Goal: Task Accomplishment & Management: Use online tool/utility

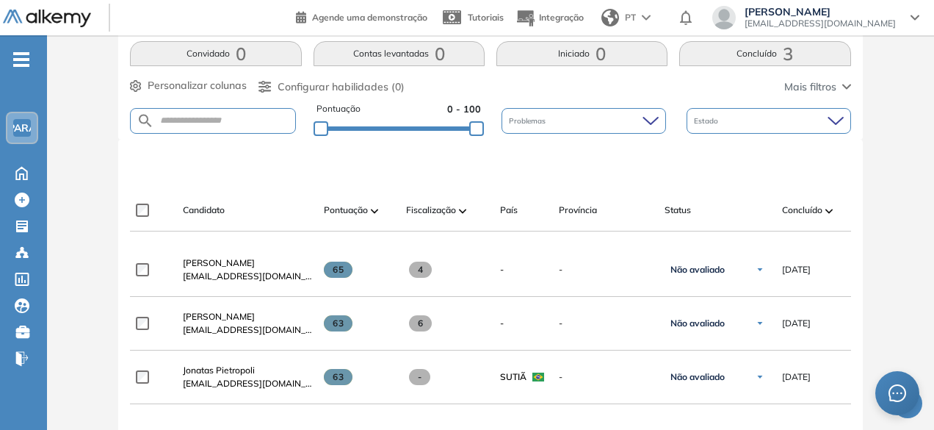
scroll to position [220, 0]
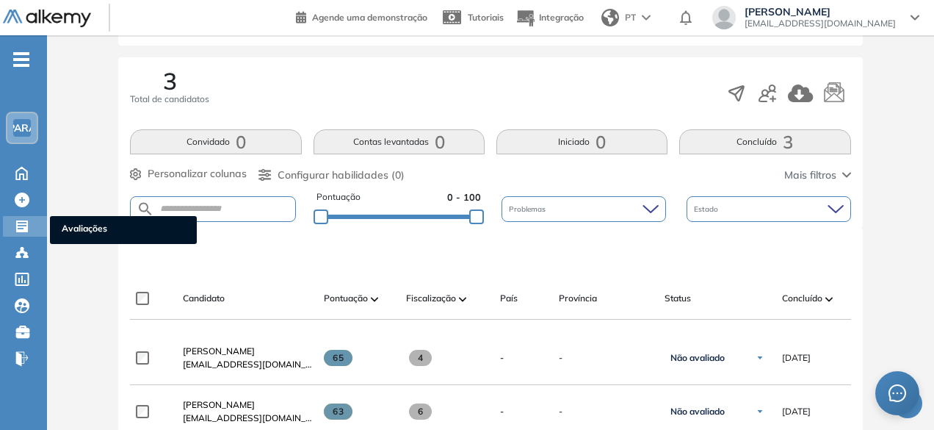
click at [28, 223] on icon at bounding box center [22, 226] width 15 height 15
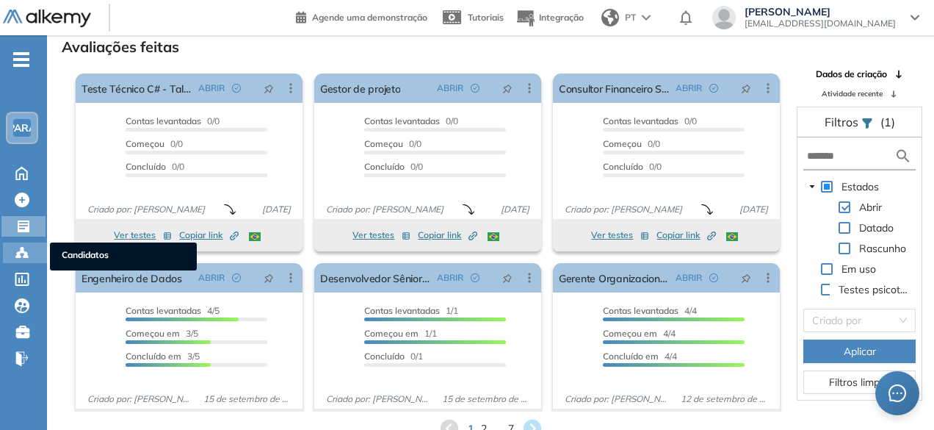
click at [26, 245] on icon at bounding box center [22, 252] width 15 height 15
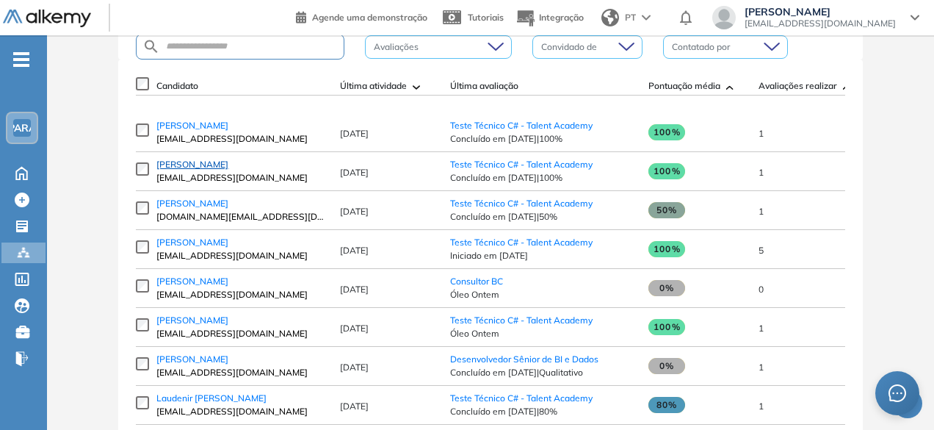
scroll to position [233, 0]
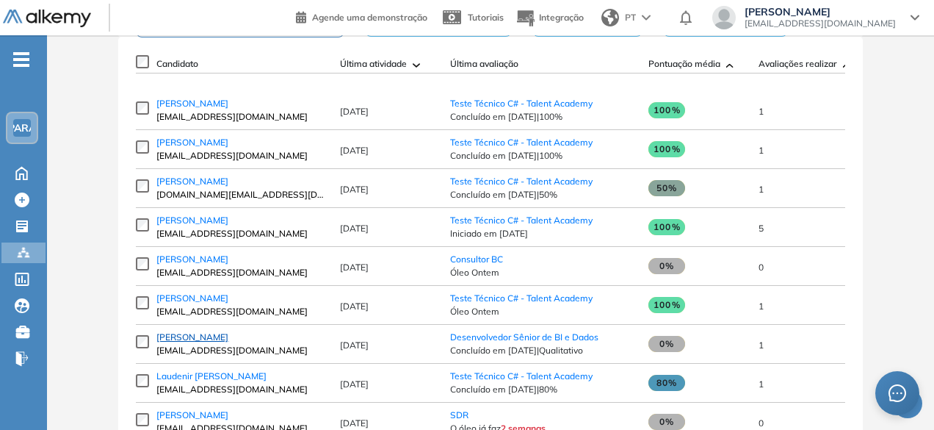
click at [208, 342] on font "[PERSON_NAME]" at bounding box center [192, 336] width 72 height 11
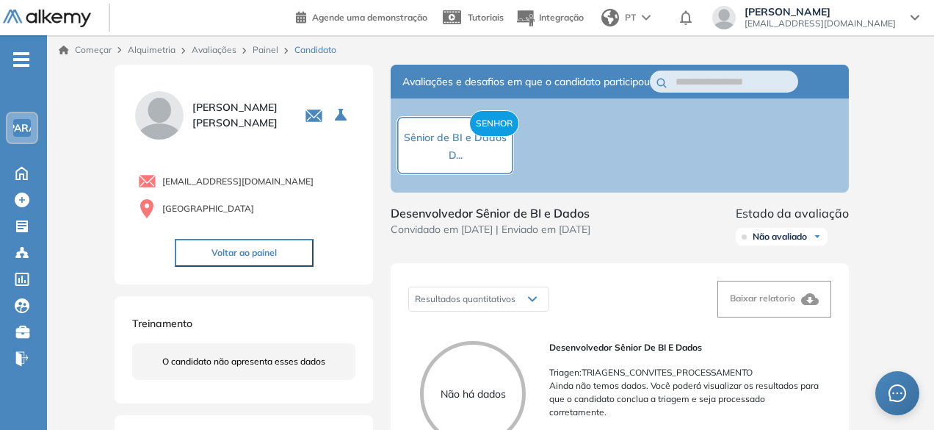
click at [266, 48] on font "Painel" at bounding box center [266, 49] width 26 height 11
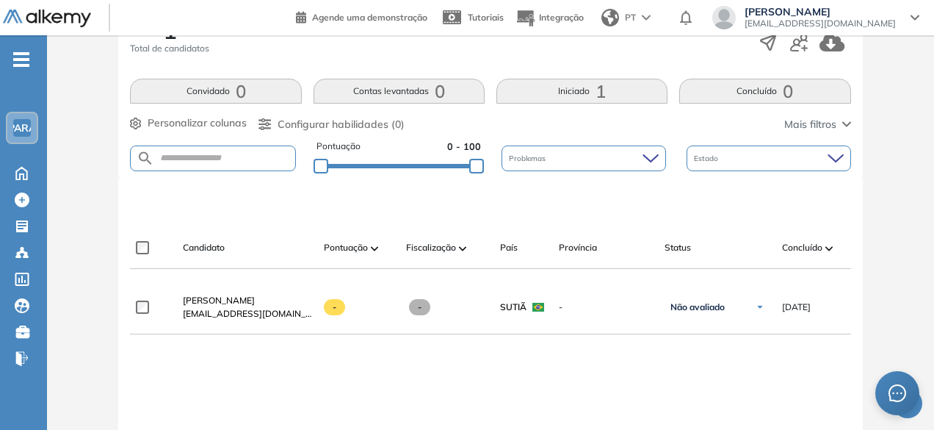
scroll to position [367, 0]
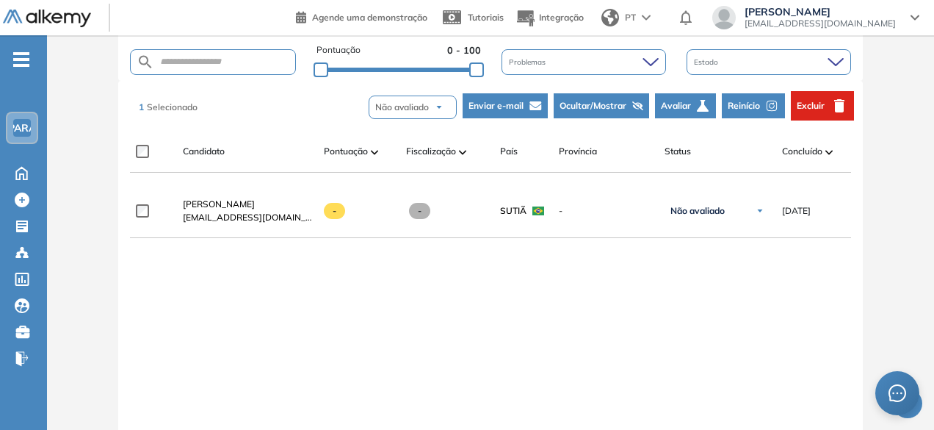
click at [674, 102] on font "Avaliar" at bounding box center [676, 105] width 30 height 11
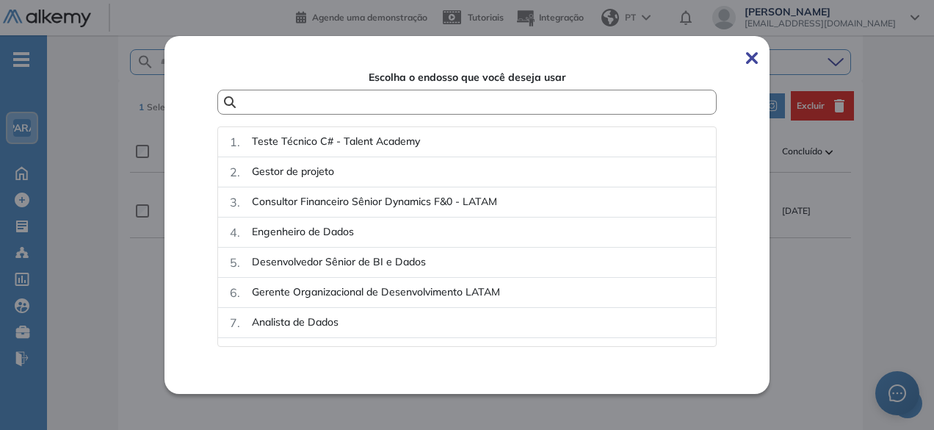
click at [389, 106] on input "text" at bounding box center [442, 101] width 413 height 11
type input "**"
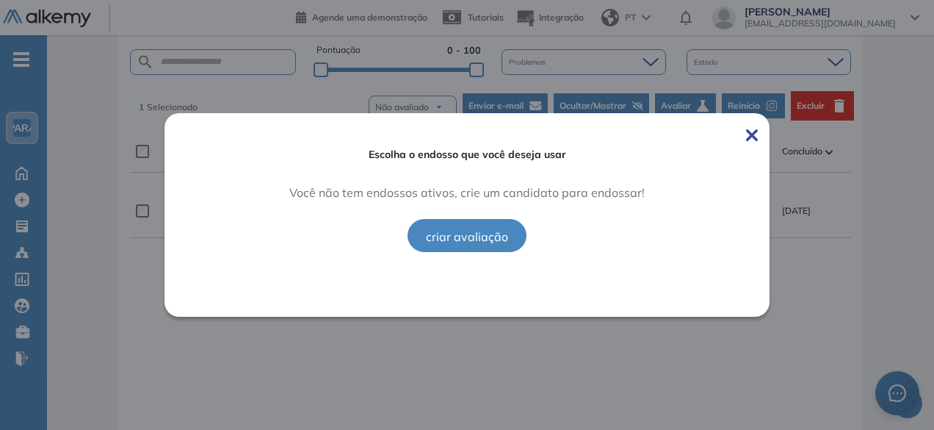
click at [758, 130] on img at bounding box center [752, 135] width 12 height 12
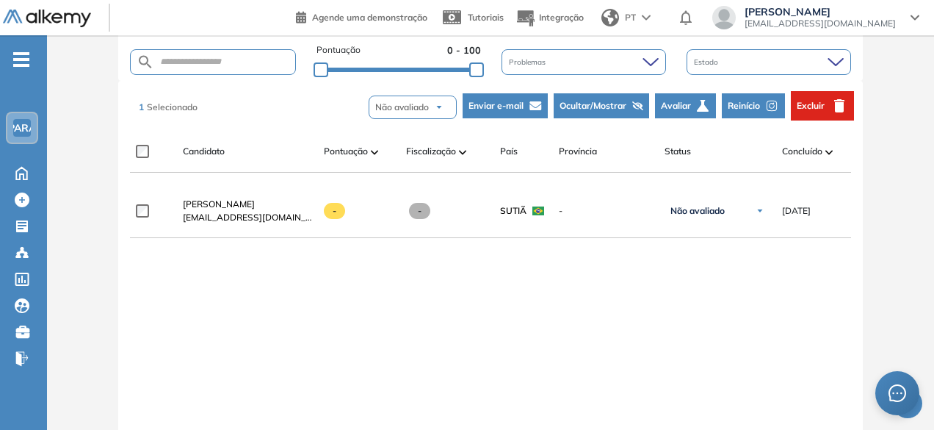
click at [749, 108] on font "Reinício" at bounding box center [744, 105] width 32 height 11
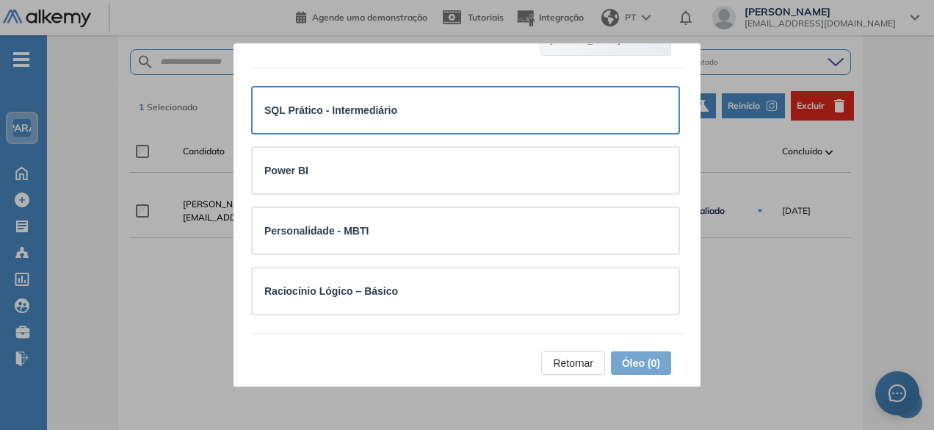
scroll to position [151, 0]
click at [376, 117] on div "SQL Prático - Intermediário" at bounding box center [330, 110] width 133 height 16
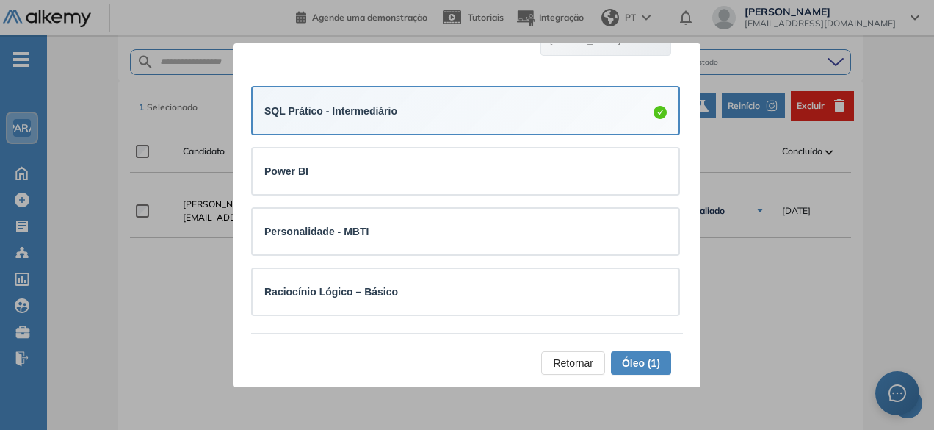
scroll to position [441, 0]
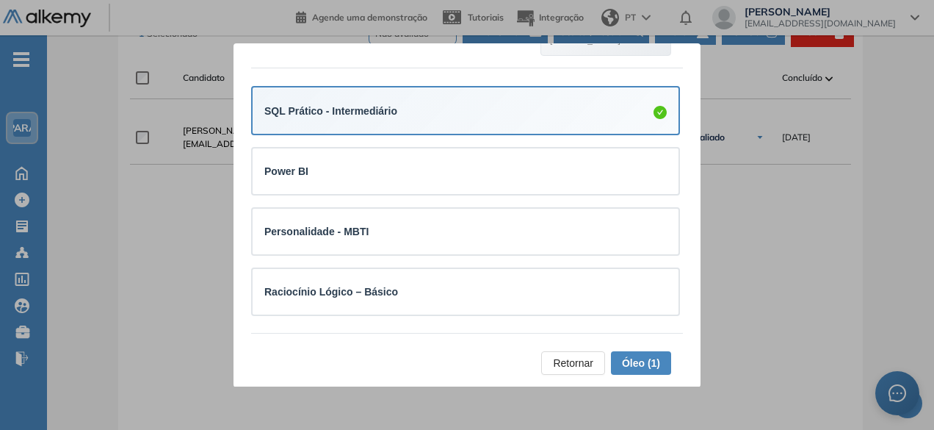
click at [622, 361] on font "Óleo (1)" at bounding box center [641, 363] width 38 height 12
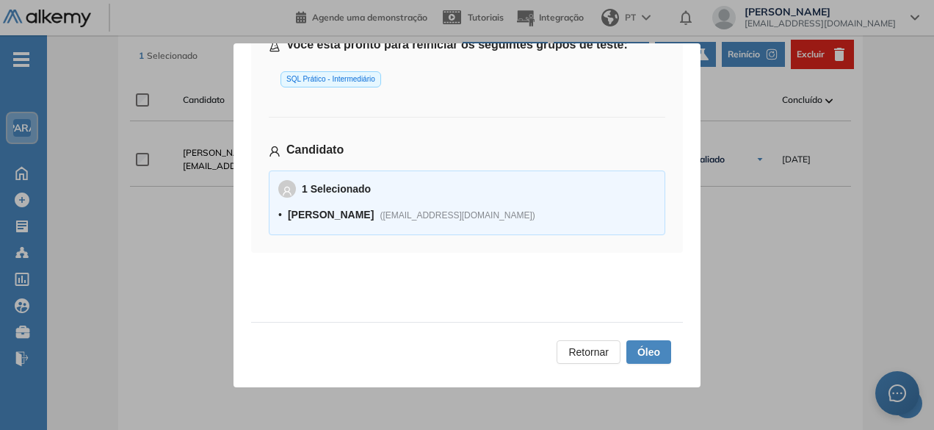
scroll to position [326, 0]
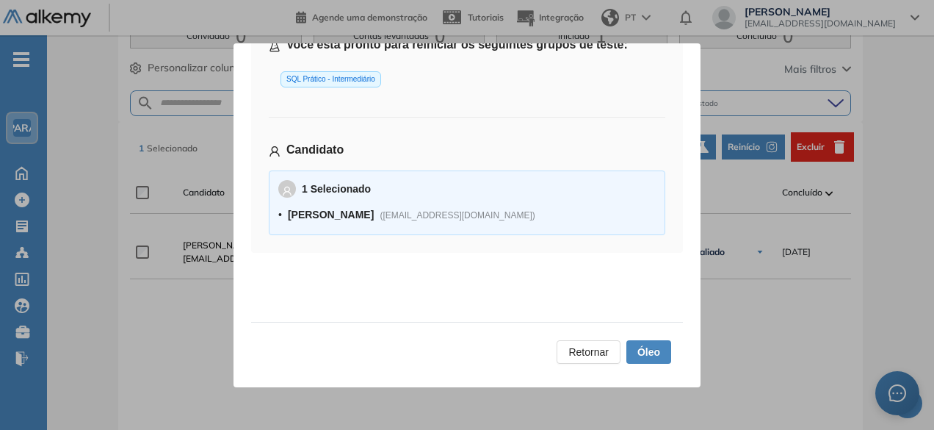
click at [643, 340] on button "Óleo" at bounding box center [648, 351] width 45 height 23
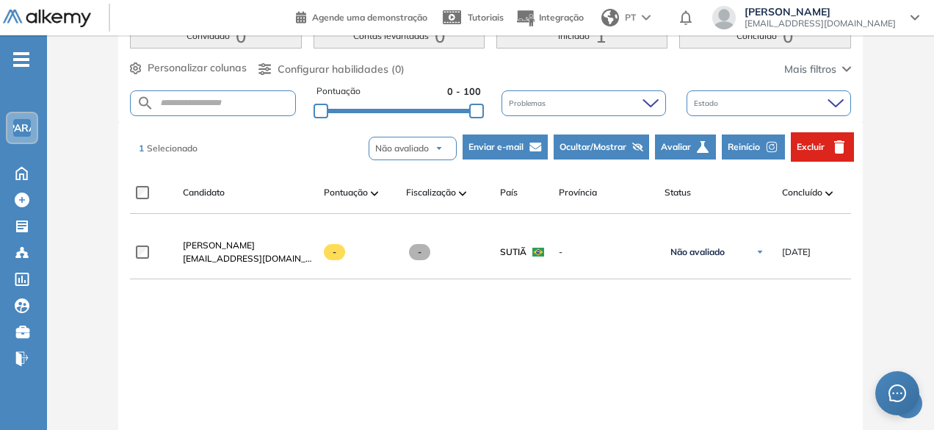
scroll to position [179, 0]
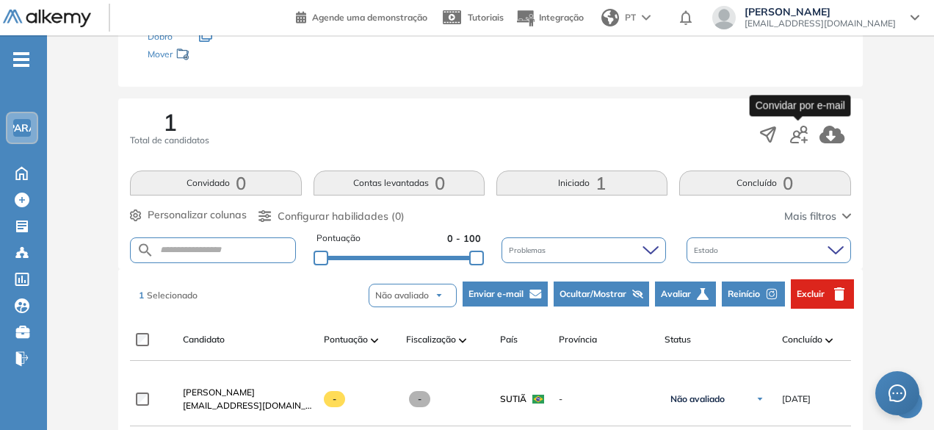
click at [796, 136] on icon "button" at bounding box center [799, 135] width 18 height 18
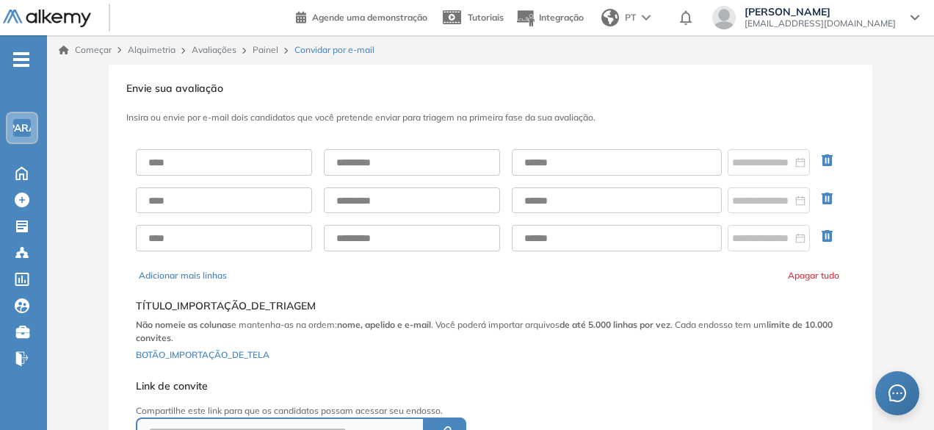
click at [162, 46] on font "Alquimetria" at bounding box center [152, 49] width 48 height 11
click at [215, 55] on font "Avaliações" at bounding box center [214, 49] width 45 height 11
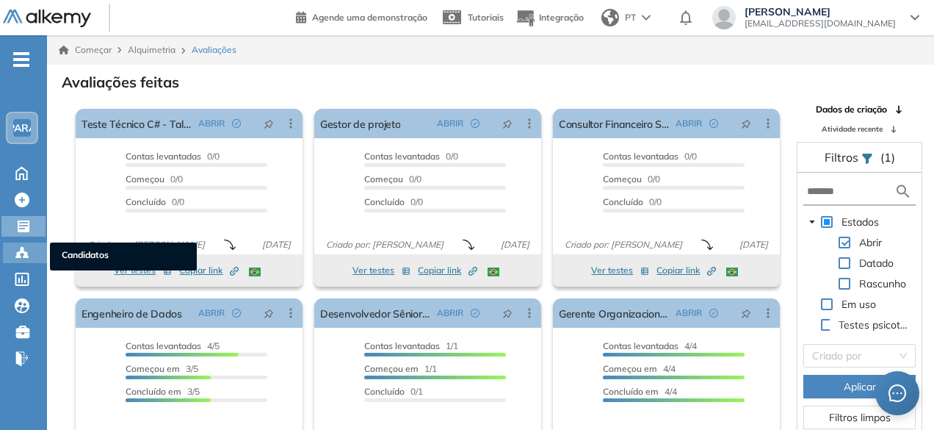
click at [26, 253] on circle at bounding box center [25, 253] width 3 height 3
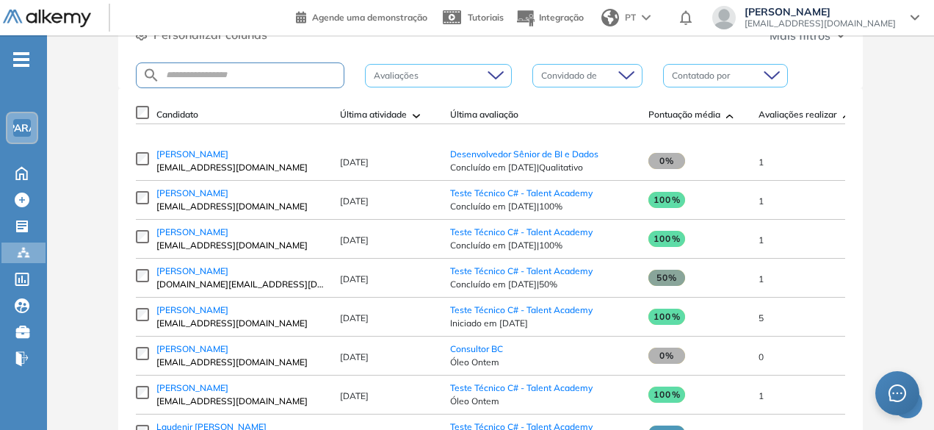
scroll to position [220, 0]
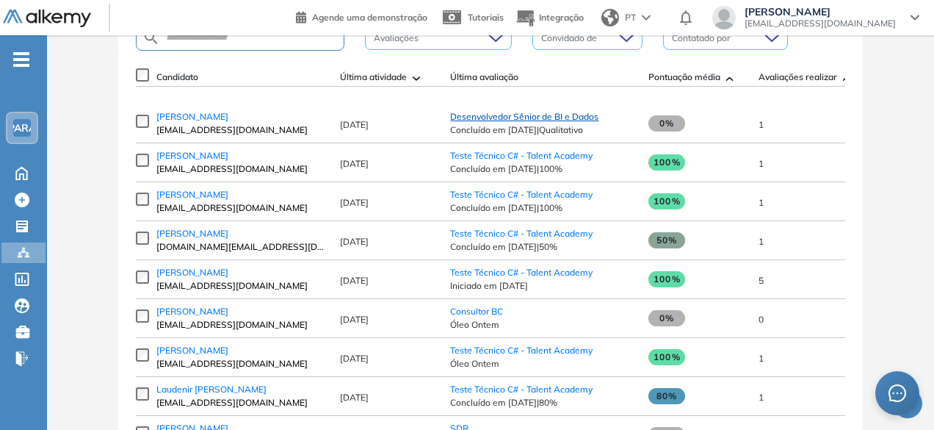
click at [549, 114] on font "Desenvolvedor Sênior de BI e Dados" at bounding box center [524, 116] width 148 height 11
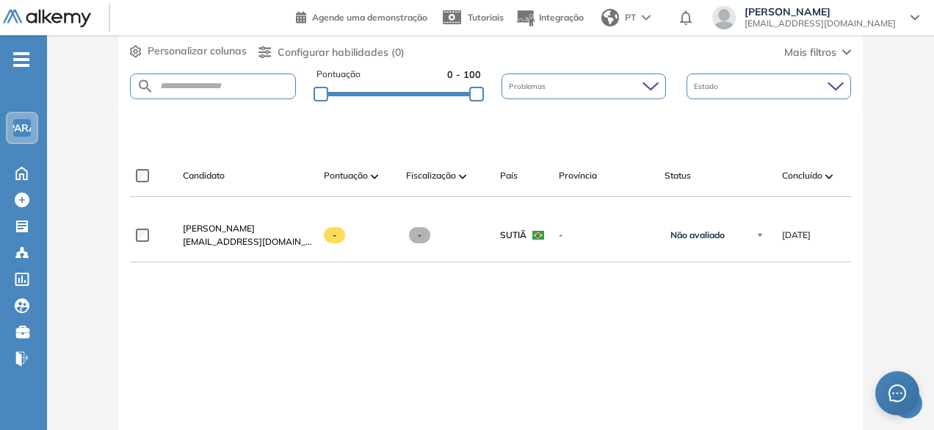
scroll to position [367, 0]
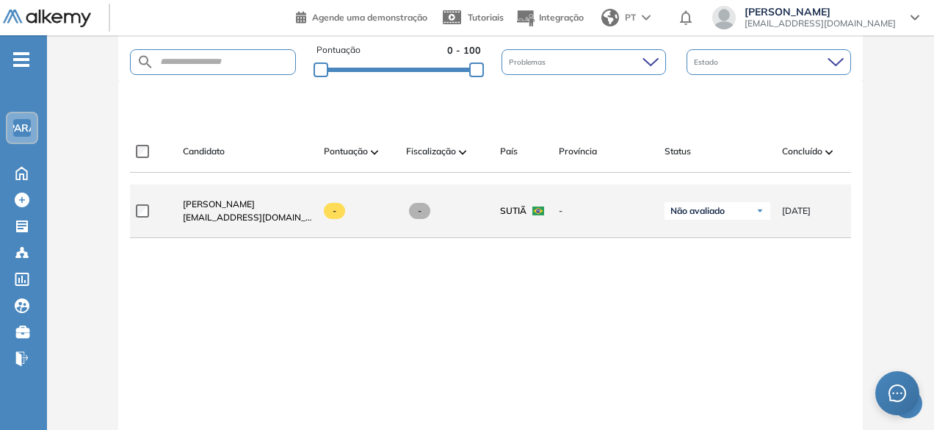
click at [283, 212] on div "[PERSON_NAME] [EMAIL_ADDRESS][DOMAIN_NAME]" at bounding box center [247, 211] width 129 height 26
click at [213, 206] on font "[PERSON_NAME]" at bounding box center [219, 203] width 72 height 11
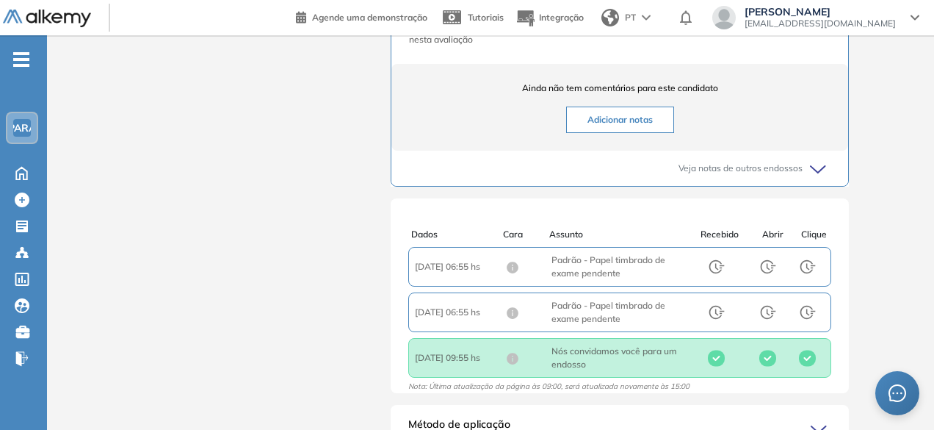
scroll to position [977, 0]
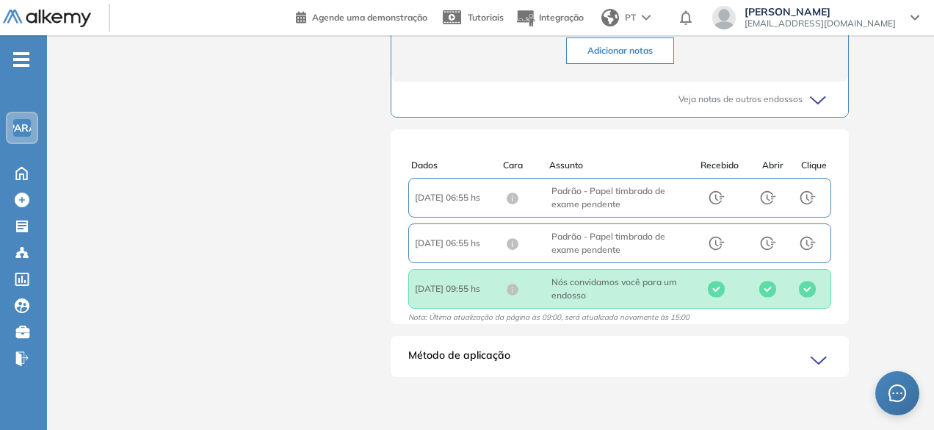
click at [700, 354] on div "Método de aplicação" at bounding box center [620, 361] width 458 height 29
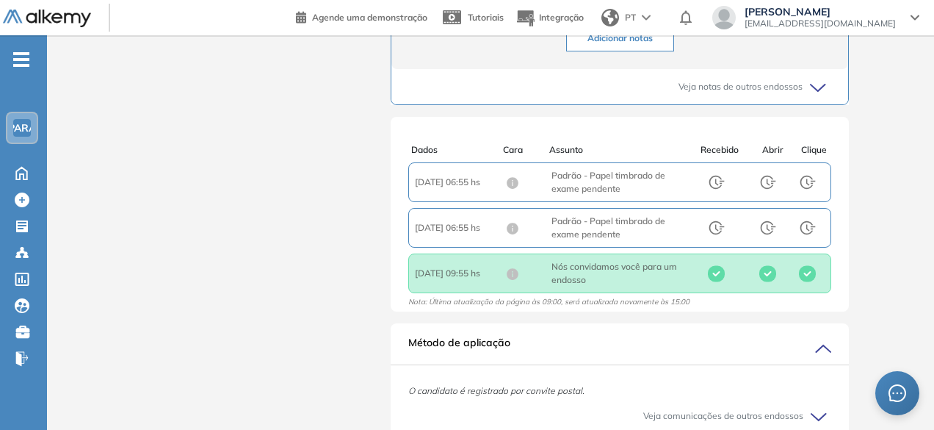
scroll to position [1063, 0]
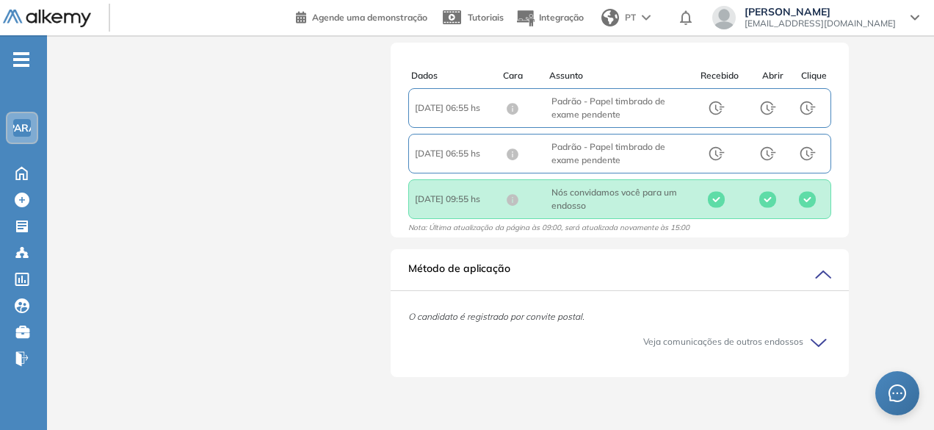
click at [789, 340] on font "Veja comunicações de outros endossos" at bounding box center [723, 341] width 160 height 11
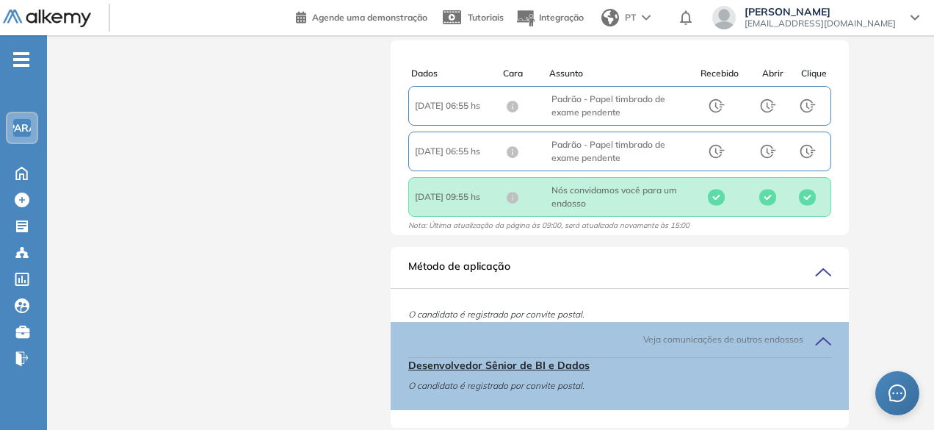
scroll to position [1116, 0]
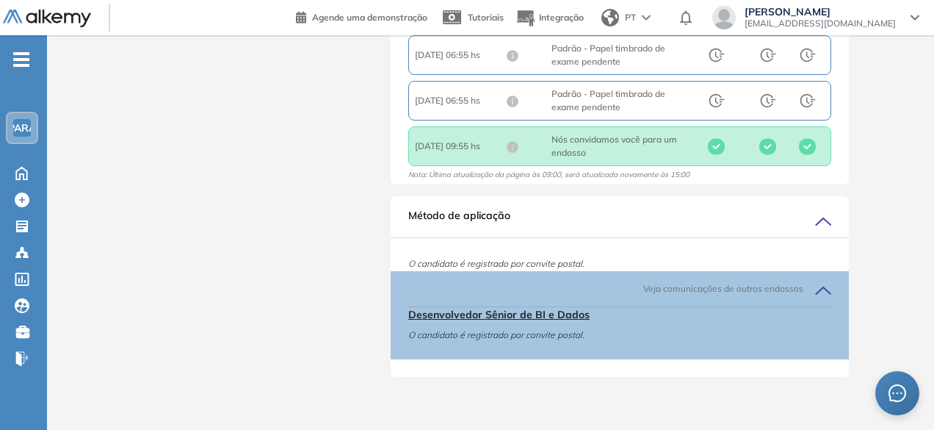
click at [517, 316] on font "Desenvolvedor Sênior de BI e Dados" at bounding box center [498, 314] width 181 height 13
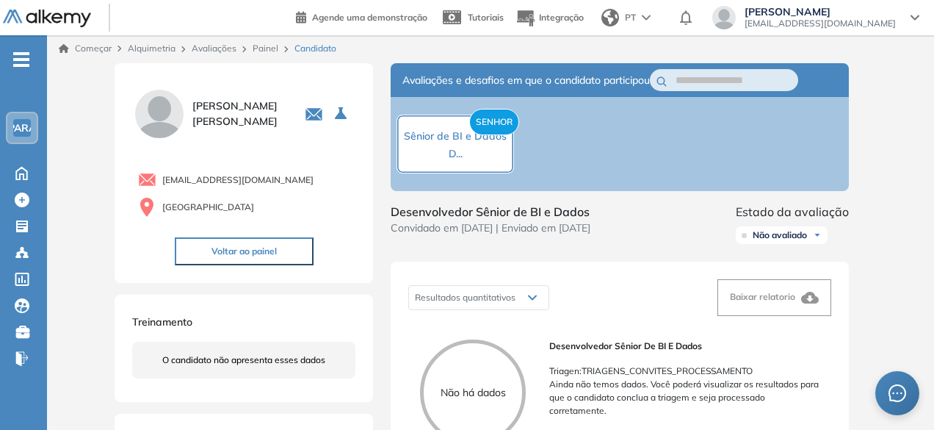
scroll to position [0, 0]
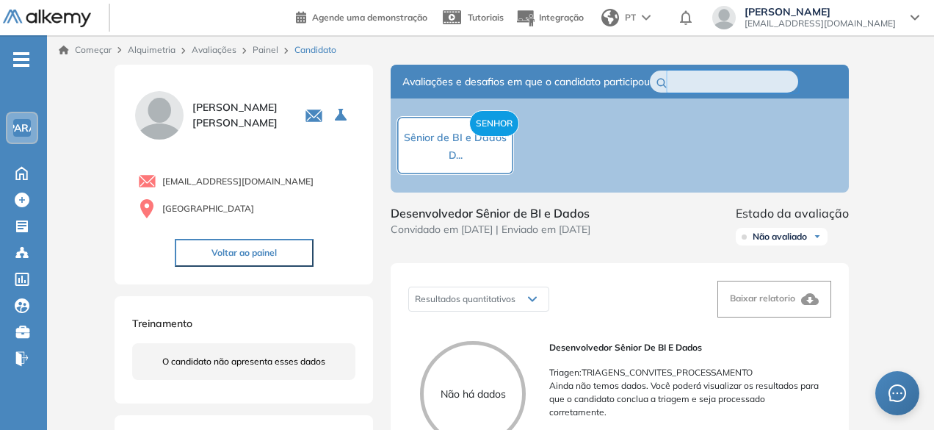
click at [730, 80] on input "text" at bounding box center [726, 81] width 103 height 16
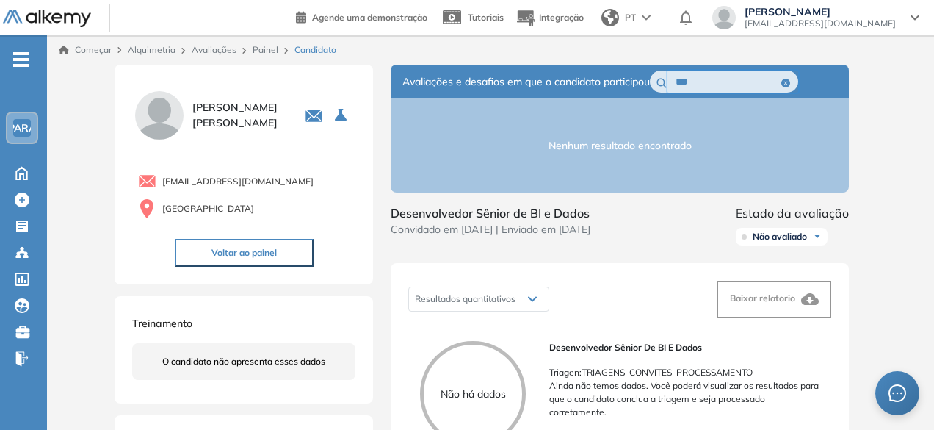
type input "***"
click at [217, 52] on font "Avaliações" at bounding box center [214, 49] width 45 height 11
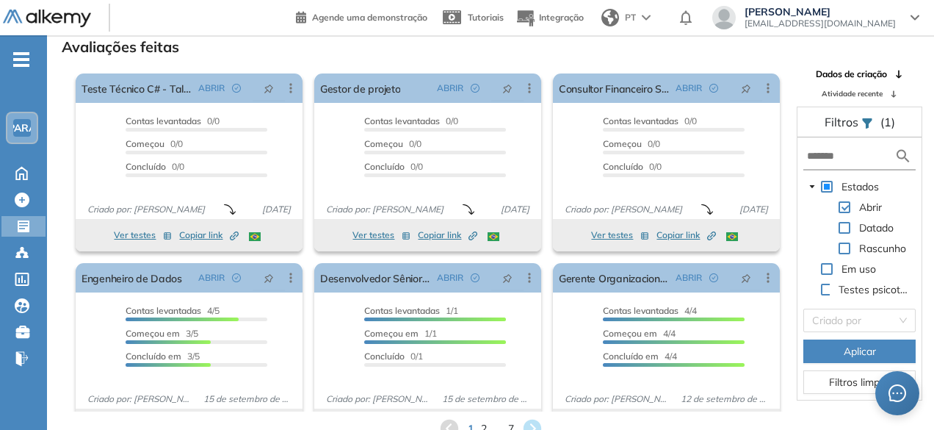
scroll to position [35, 0]
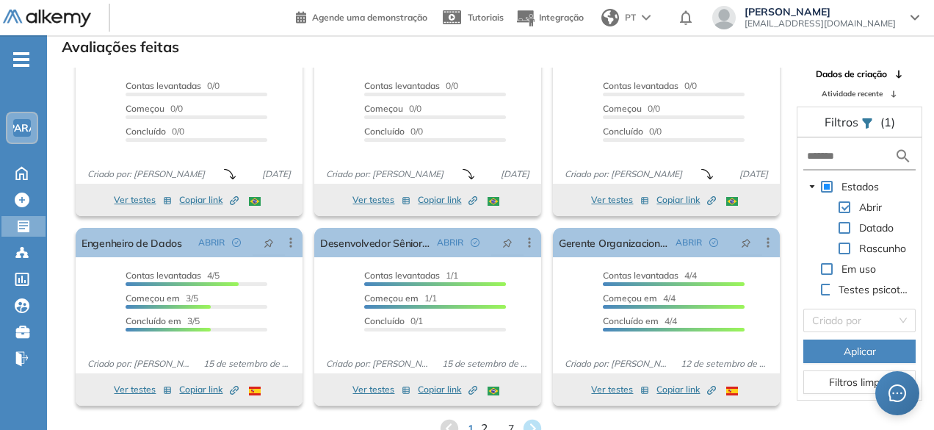
click at [483, 426] on font "2" at bounding box center [483, 428] width 7 height 15
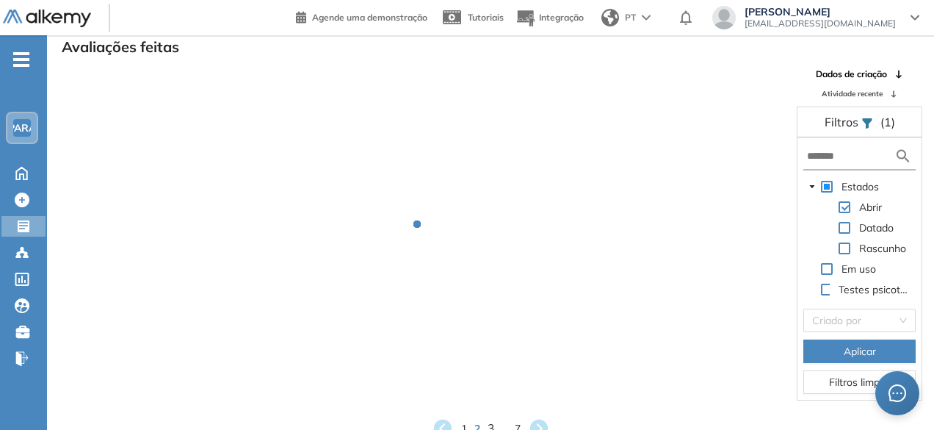
scroll to position [9, 0]
